Goal: Transaction & Acquisition: Purchase product/service

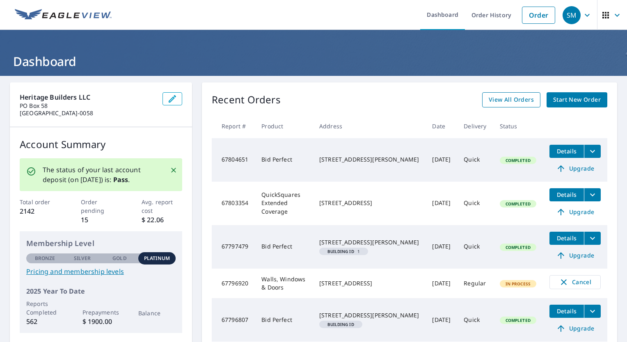
click at [516, 101] on span "View All Orders" at bounding box center [511, 100] width 45 height 10
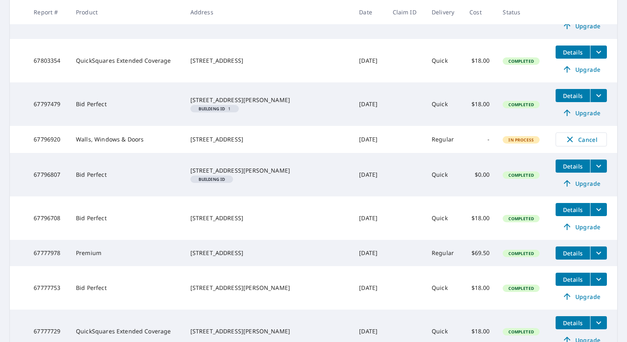
scroll to position [246, 0]
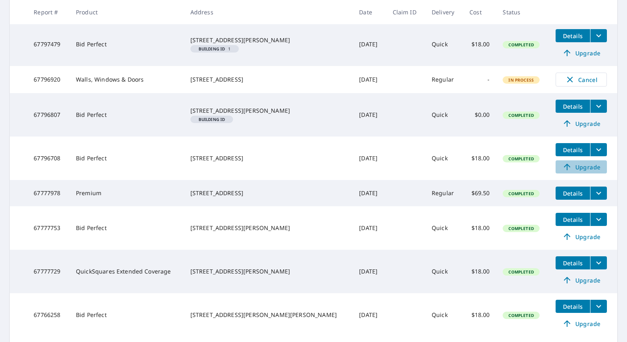
click at [577, 169] on span "Upgrade" at bounding box center [580, 167] width 41 height 10
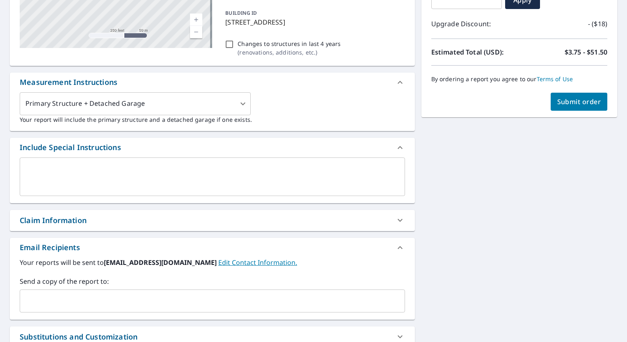
scroll to position [123, 0]
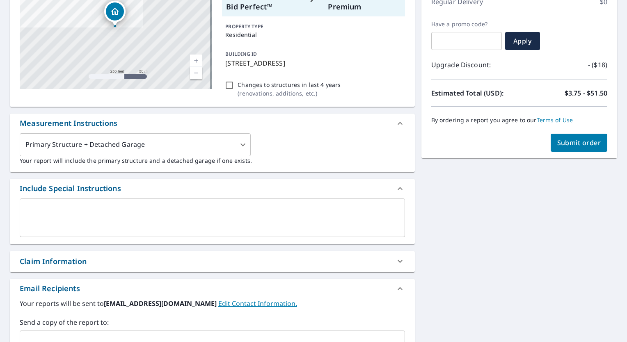
click at [148, 219] on textarea at bounding box center [212, 217] width 374 height 23
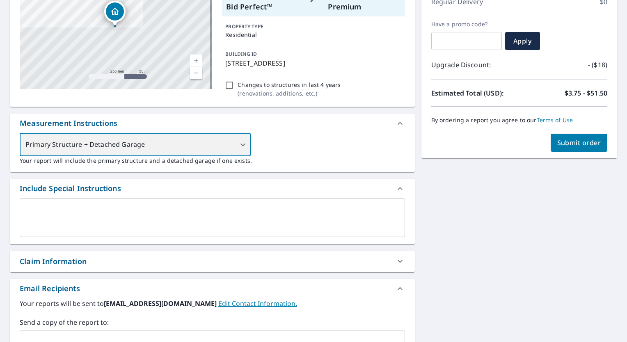
click at [241, 146] on div "Primary Structure + Detached Garage" at bounding box center [135, 144] width 231 height 23
click at [241, 145] on div "Primary Structure + Detached Garage" at bounding box center [135, 144] width 231 height 23
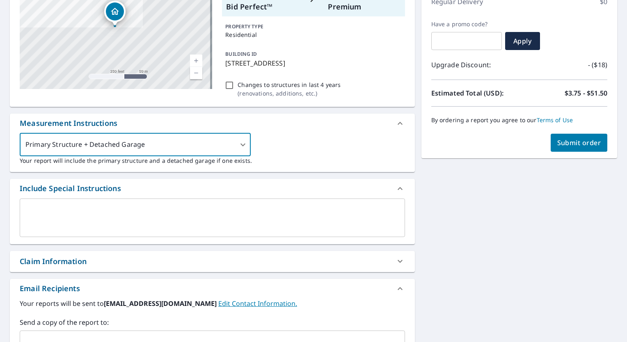
click at [262, 215] on textarea at bounding box center [212, 217] width 374 height 23
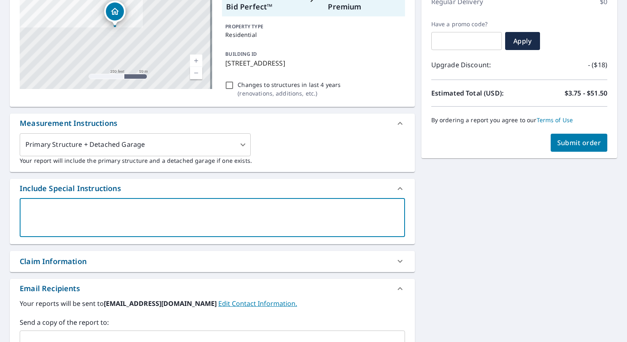
type textarea "P"
type textarea "x"
type textarea "PE"
type textarea "x"
type textarea "PEL"
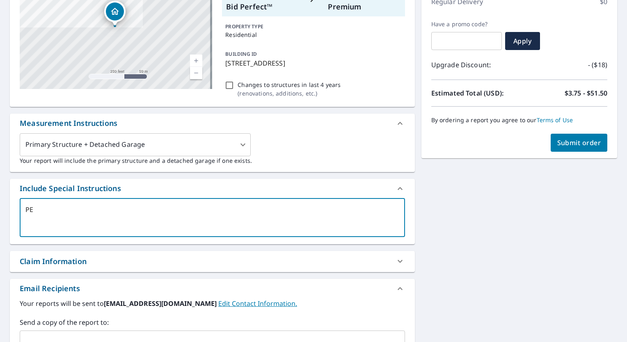
type textarea "x"
type textarea "PELA"
type textarea "x"
type textarea "PEL"
type textarea "x"
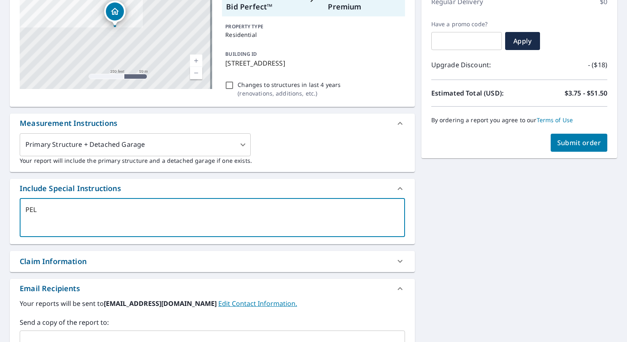
type textarea "PE"
type textarea "x"
type textarea "P"
type textarea "x"
type textarea "PP"
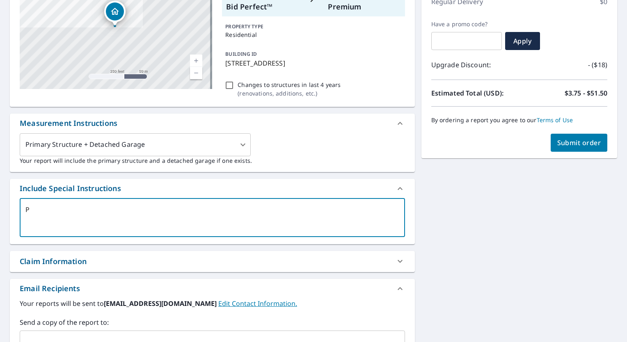
type textarea "x"
type textarea "PPL"
type textarea "x"
type textarea "PP"
type textarea "x"
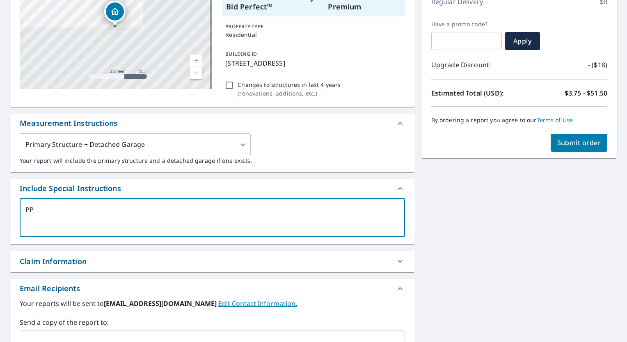
type textarea "P"
type textarea "x"
type textarea "PL"
type textarea "x"
type textarea "PLE"
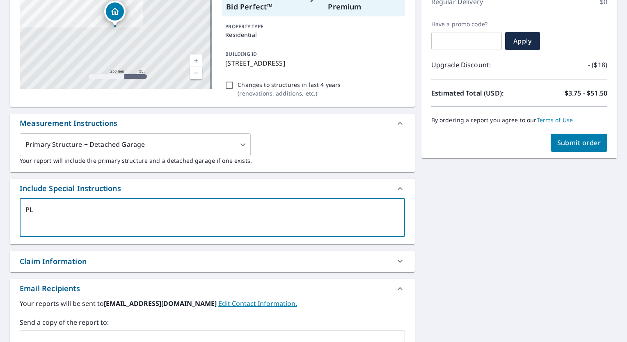
type textarea "x"
type textarea "PLEA"
type textarea "x"
type textarea "PLE"
type textarea "x"
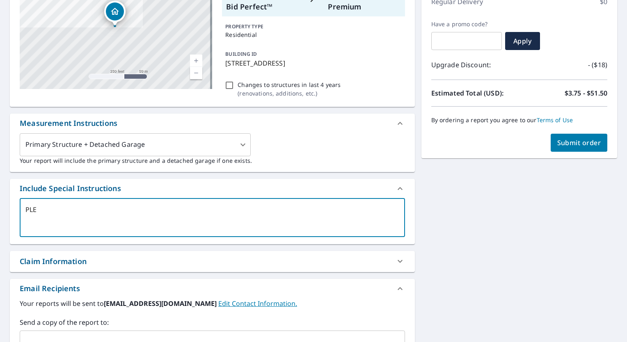
type textarea "PL"
type textarea "x"
type textarea "P"
type textarea "x"
type textarea "p"
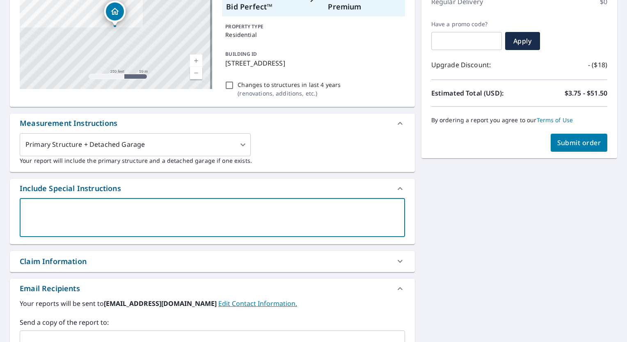
type textarea "x"
type textarea "pl"
type textarea "x"
type textarea "ple"
type textarea "x"
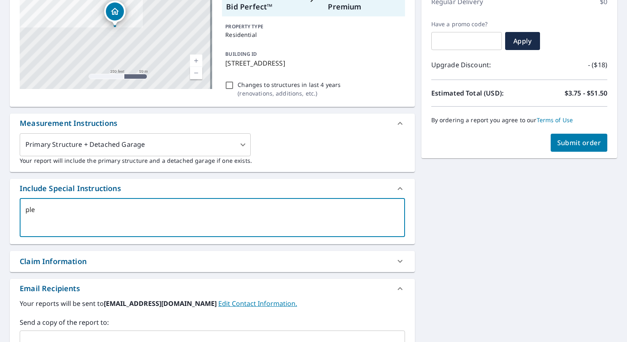
type textarea "plea"
type textarea "x"
type textarea "pleas"
type textarea "x"
type textarea "please"
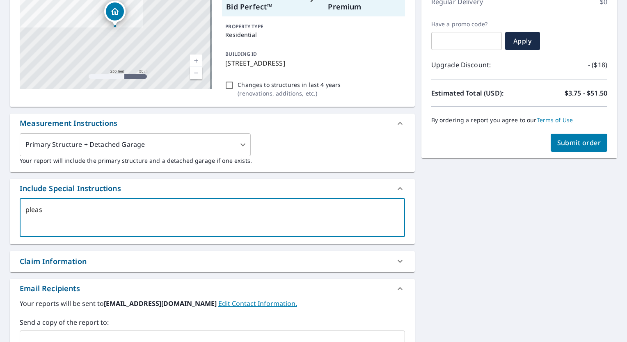
type textarea "x"
type textarea "please"
type textarea "x"
type textarea "please u"
type textarea "x"
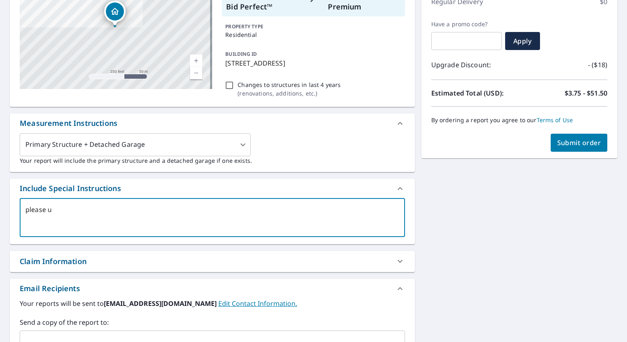
type textarea "please up"
type textarea "x"
type textarea "please upg"
type textarea "x"
type textarea "please upgr"
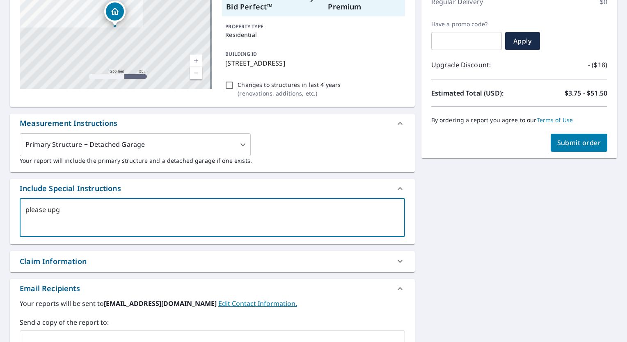
type textarea "x"
type textarea "please upgra"
type textarea "x"
type textarea "please upgrad"
type textarea "x"
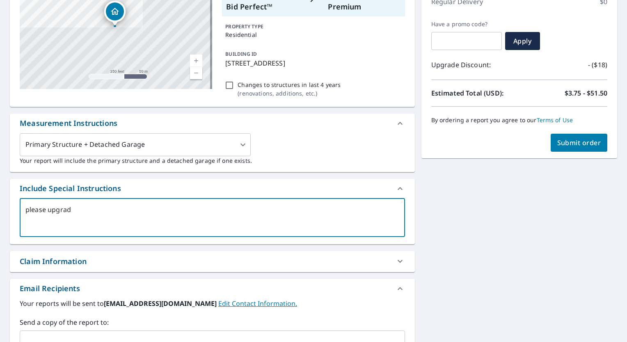
type textarea "please upgrade"
type textarea "x"
type textarea "please upgrade"
type textarea "x"
type textarea "please upgrade t"
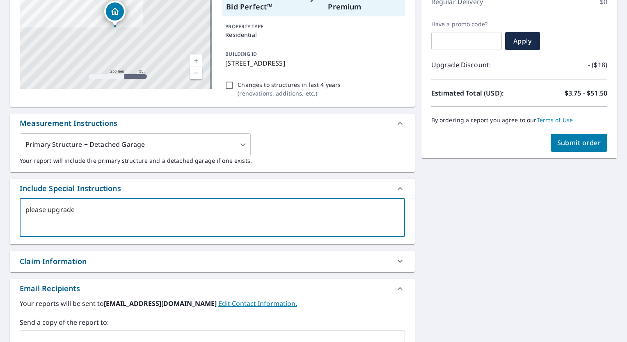
type textarea "x"
type textarea "please upgrade to"
type textarea "x"
type textarea "please upgrade to"
type textarea "x"
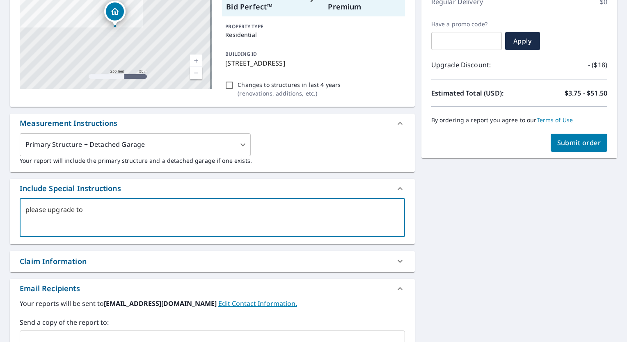
type textarea "please upgrade to a"
type textarea "x"
type textarea "please upgrade to a"
type textarea "x"
type textarea "please upgrade to a f"
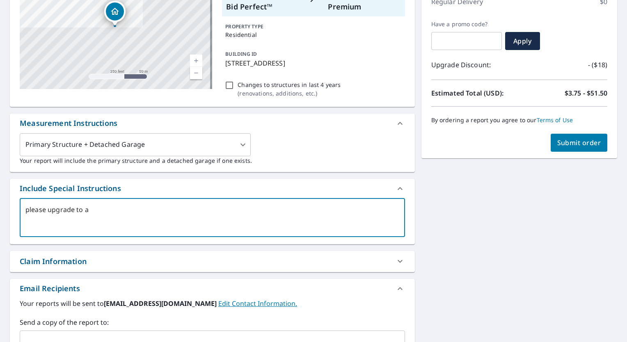
type textarea "x"
type textarea "please upgrade to a fu"
type textarea "x"
type textarea "please upgrade to a ful"
type textarea "x"
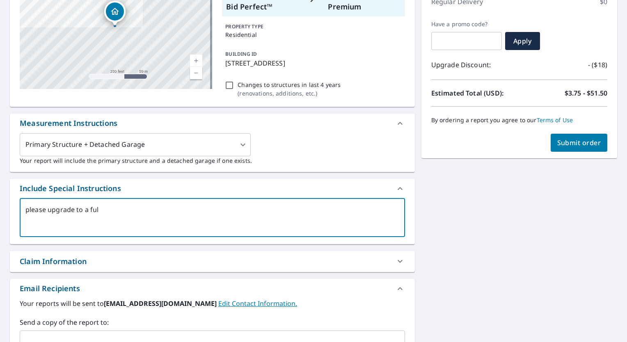
type textarea "please upgrade to a full"
type textarea "x"
type textarea "please upgrade to a full"
type textarea "x"
type textarea "please upgrade to a full r"
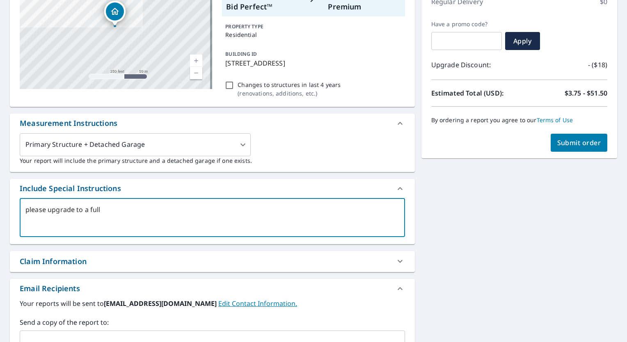
type textarea "x"
type textarea "please upgrade to a full re"
type textarea "x"
type textarea "please upgrade to a full rep"
type textarea "x"
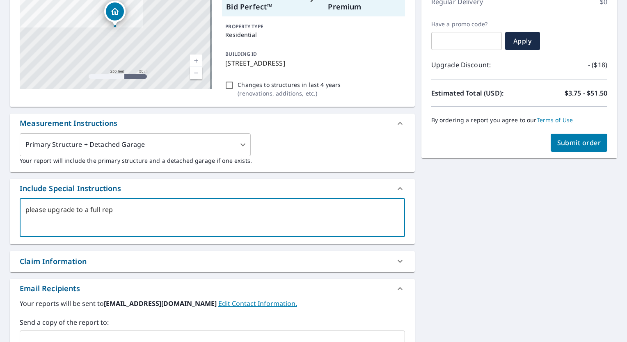
type textarea "please upgrade to a full repo"
type textarea "x"
type textarea "please upgrade to a full repor"
type textarea "x"
type textarea "please upgrade to a full report"
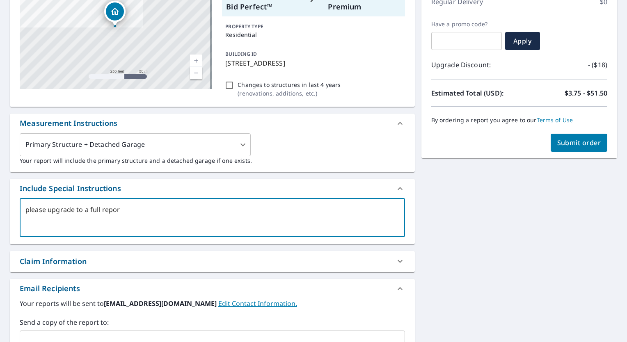
type textarea "x"
type textarea "please upgrade to a full report"
type textarea "x"
type textarea "please upgrade to a full report o"
type textarea "x"
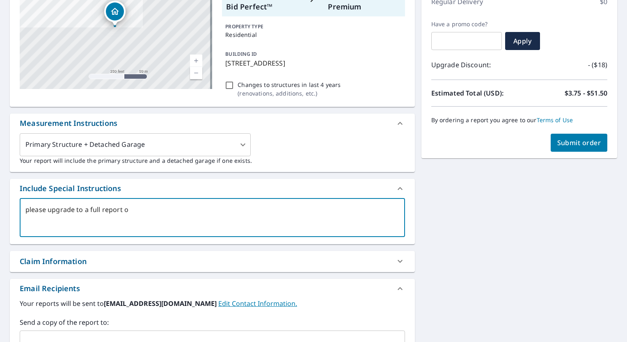
type textarea "please upgrade to a full report of"
type textarea "x"
type textarea "please upgrade to a full report of"
type textarea "x"
type textarea "please upgrade to a full report of e"
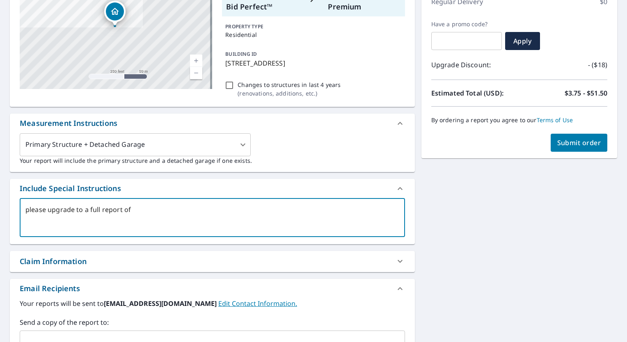
type textarea "x"
type textarea "please upgrade to a full report of ea"
type textarea "x"
type textarea "please upgrade to a full report of eav"
type textarea "x"
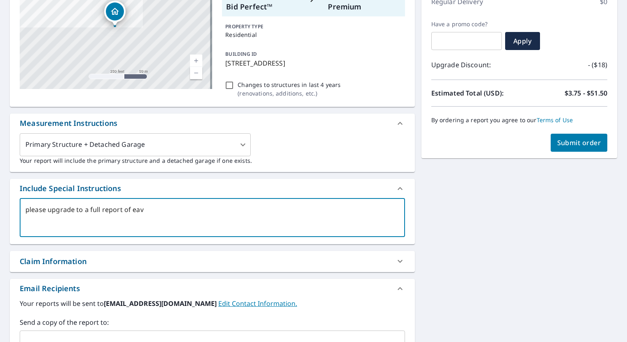
type textarea "please upgrade to a full report of eave"
type textarea "x"
type textarea "please upgrade to a full report of [PERSON_NAME]"
type textarea "x"
type textarea "please upgrade to a full report of [PERSON_NAME]"
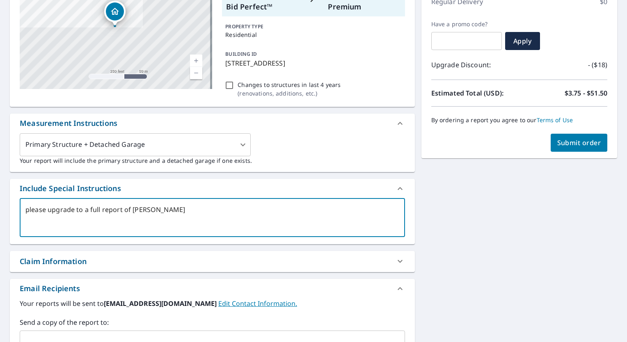
type textarea "x"
type textarea "please upgrade to a full report of [PERSON_NAME] a"
type textarea "x"
type textarea "please upgrade to a full report of [PERSON_NAME] an"
type textarea "x"
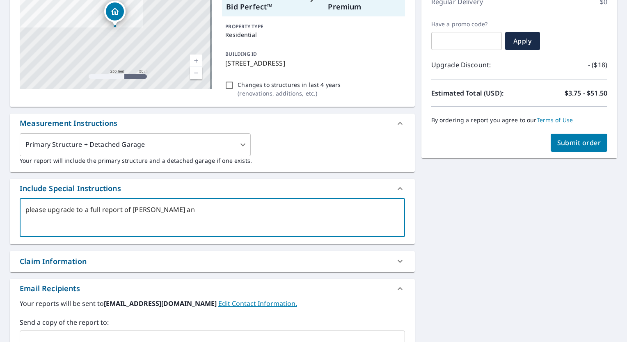
type textarea "please upgrade to a full report of [PERSON_NAME] and"
type textarea "x"
type textarea "please upgrade to a full report of [PERSON_NAME] and"
type textarea "x"
type textarea "please upgrade to a full report of [PERSON_NAME] and f"
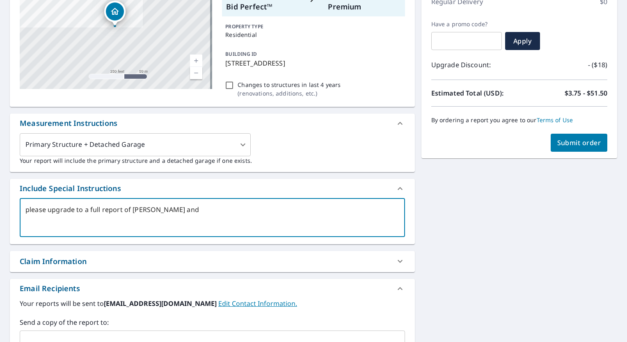
type textarea "x"
type textarea "please upgrade to a full report of [PERSON_NAME] and fa"
type textarea "x"
type textarea "please upgrade to a full report of [PERSON_NAME] and fac"
type textarea "x"
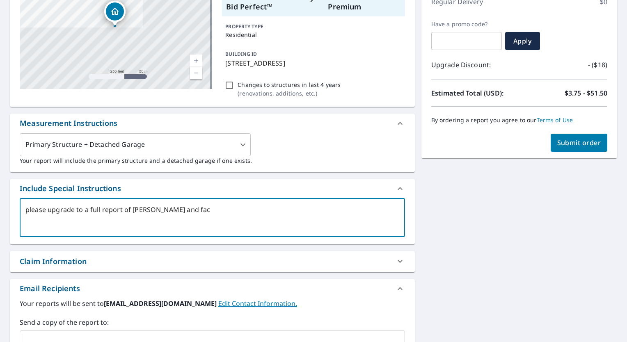
type textarea "please upgrade to a full report of [PERSON_NAME] and face"
type textarea "x"
type textarea "please upgrade to a full report of [PERSON_NAME] and facet"
type textarea "x"
type textarea "please upgrade to a full report of [PERSON_NAME] and facets"
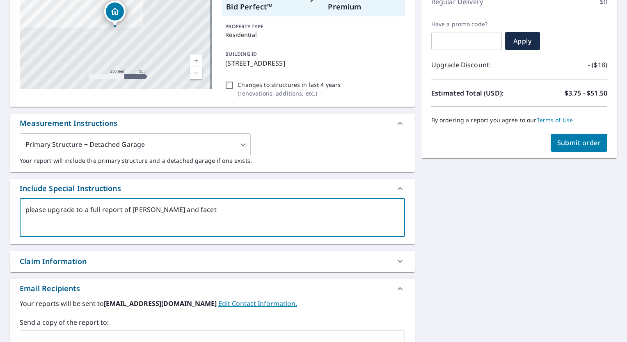
type textarea "x"
type textarea "please upgrade to a full report of [PERSON_NAME] and facets"
type textarea "x"
type textarea "please upgrade to a full report of [PERSON_NAME] and facets t"
type textarea "x"
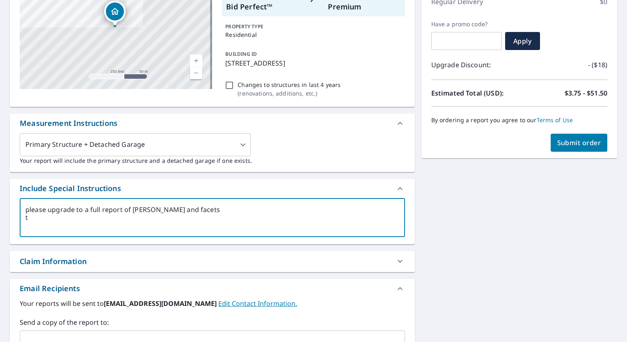
type textarea "please upgrade to a full report of [PERSON_NAME] and facets th"
type textarea "x"
type textarea "please upgrade to a full report of [PERSON_NAME] and facets tha"
type textarea "x"
type textarea "please upgrade to a full report of [PERSON_NAME] and facets than"
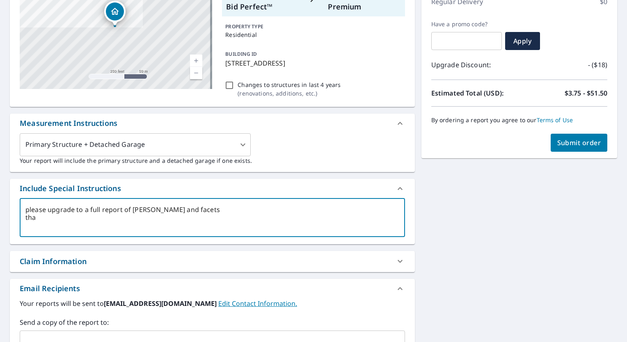
type textarea "x"
type textarea "please upgrade to a full report of [PERSON_NAME] and facets thank"
type textarea "x"
type textarea "please upgrade to a full report of [PERSON_NAME] and facets thanks"
type textarea "x"
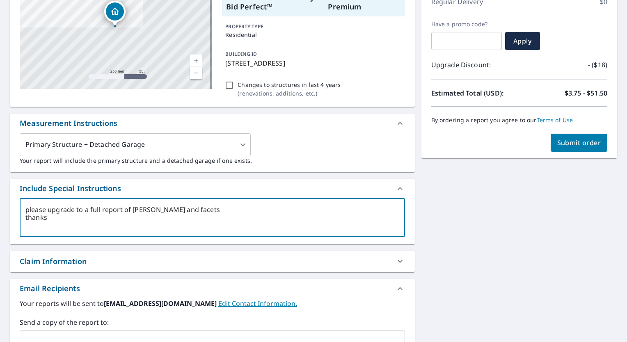
type textarea "please upgrade to a full report of [PERSON_NAME] and facets thanks"
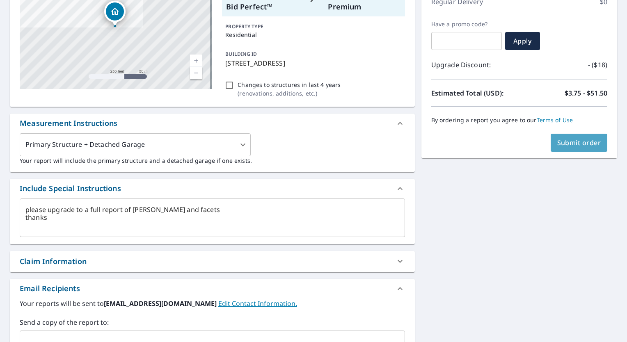
click at [566, 140] on span "Submit order" at bounding box center [579, 142] width 44 height 9
type textarea "x"
